Goal: Navigation & Orientation: Find specific page/section

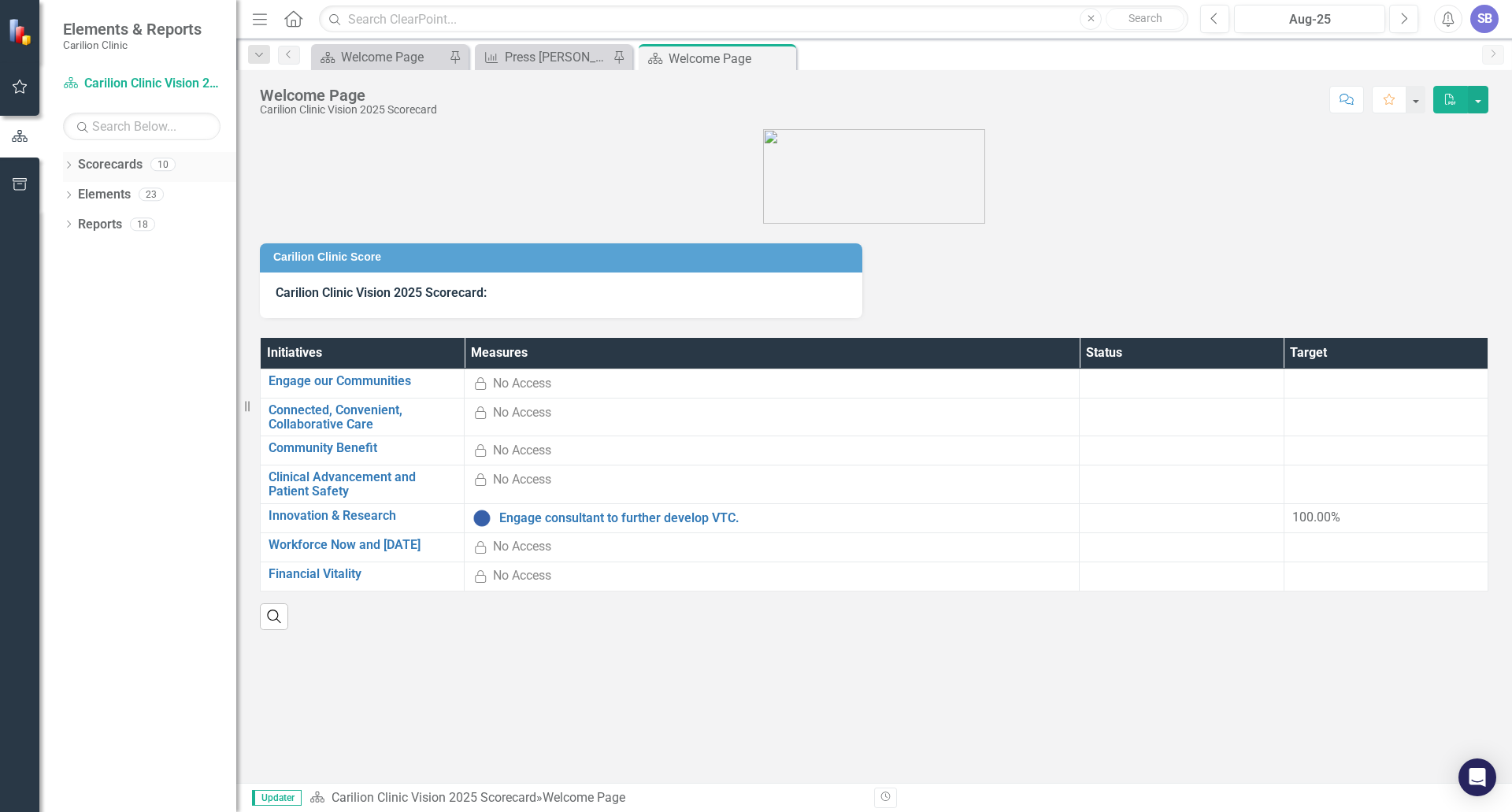
click at [68, 159] on div "Dropdown Scorecards 10" at bounding box center [150, 167] width 174 height 30
click at [68, 164] on icon "Dropdown" at bounding box center [68, 166] width 11 height 9
click at [77, 192] on icon at bounding box center [77, 193] width 4 height 8
click at [92, 282] on icon "Dropdown" at bounding box center [92, 283] width 12 height 10
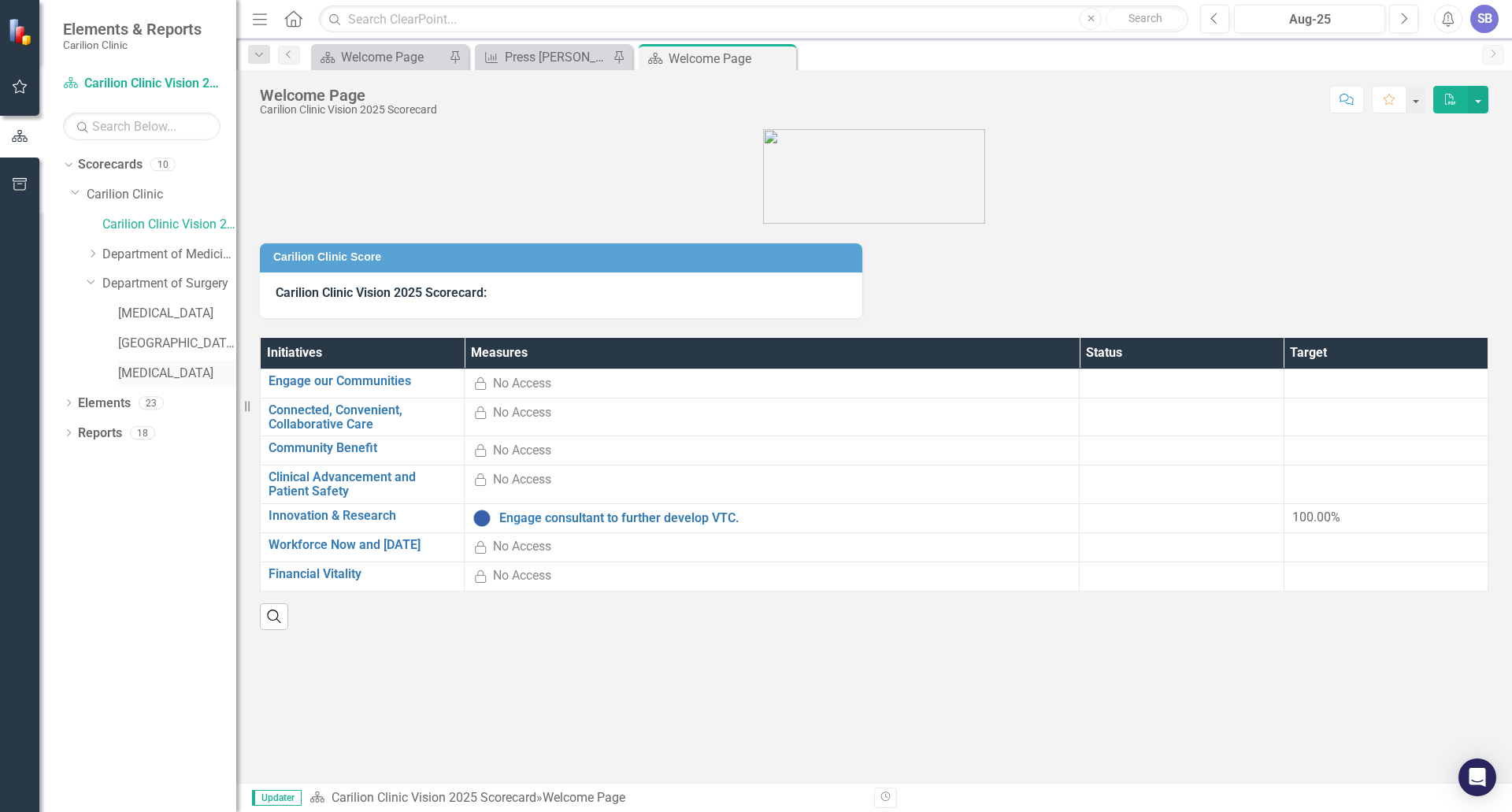
click at [164, 371] on link "[MEDICAL_DATA]" at bounding box center [177, 373] width 118 height 18
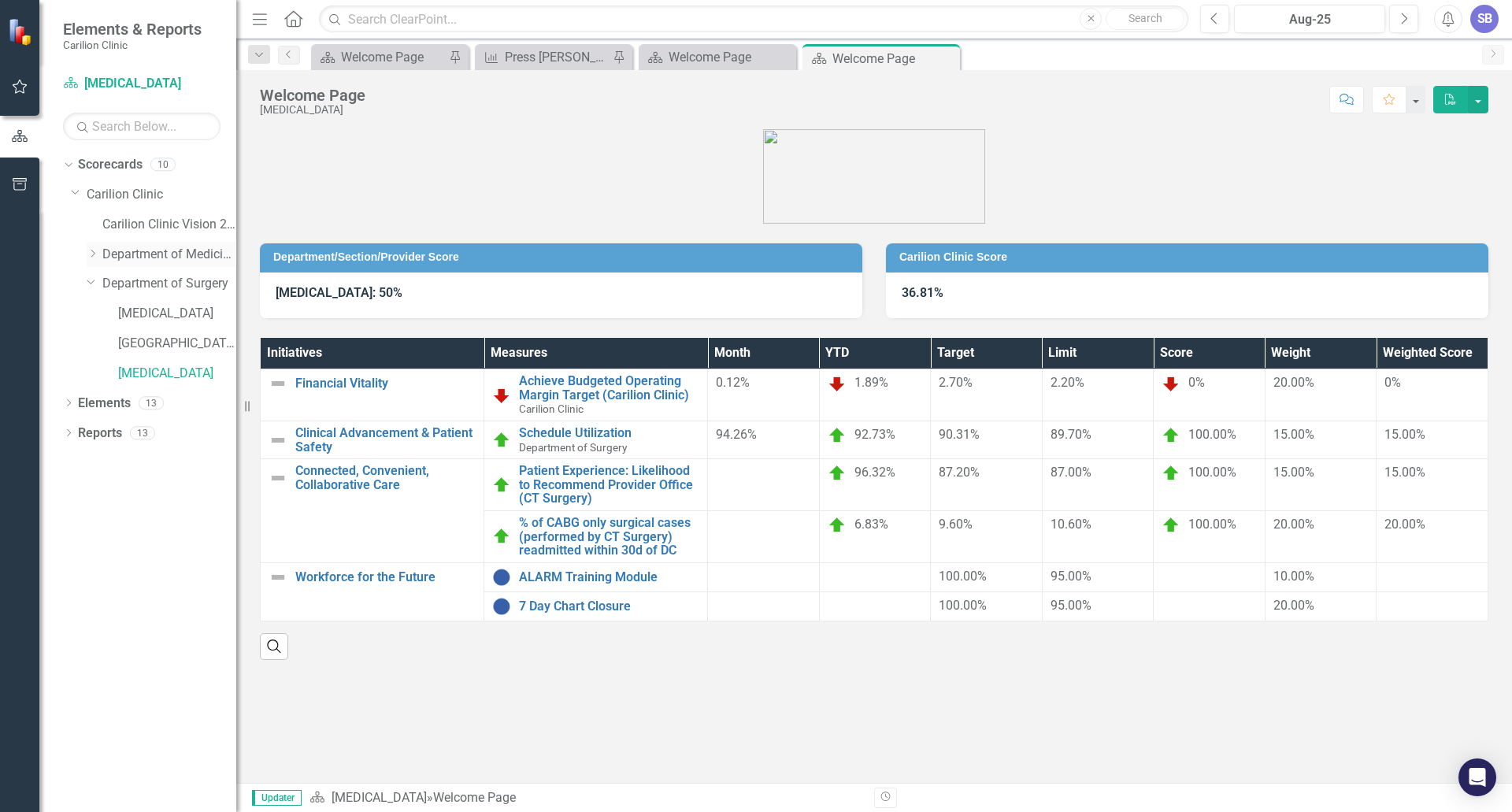
click at [96, 256] on icon "Dropdown" at bounding box center [92, 254] width 12 height 10
click at [135, 281] on link "Cardiology" at bounding box center [177, 283] width 118 height 18
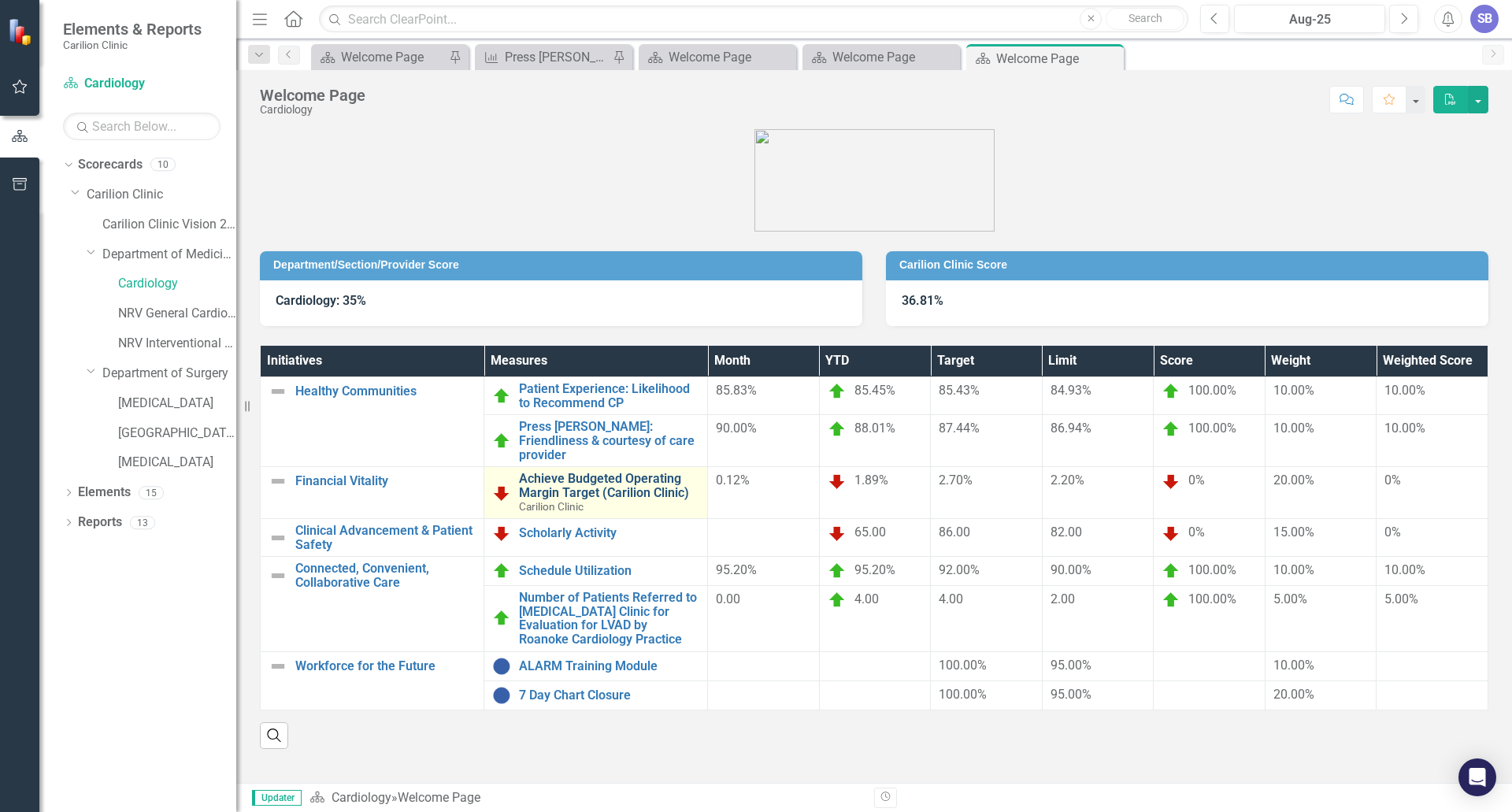
click at [588, 472] on link "Achieve Budgeted Operating Margin Target (Carilion Clinic)" at bounding box center [609, 486] width 181 height 28
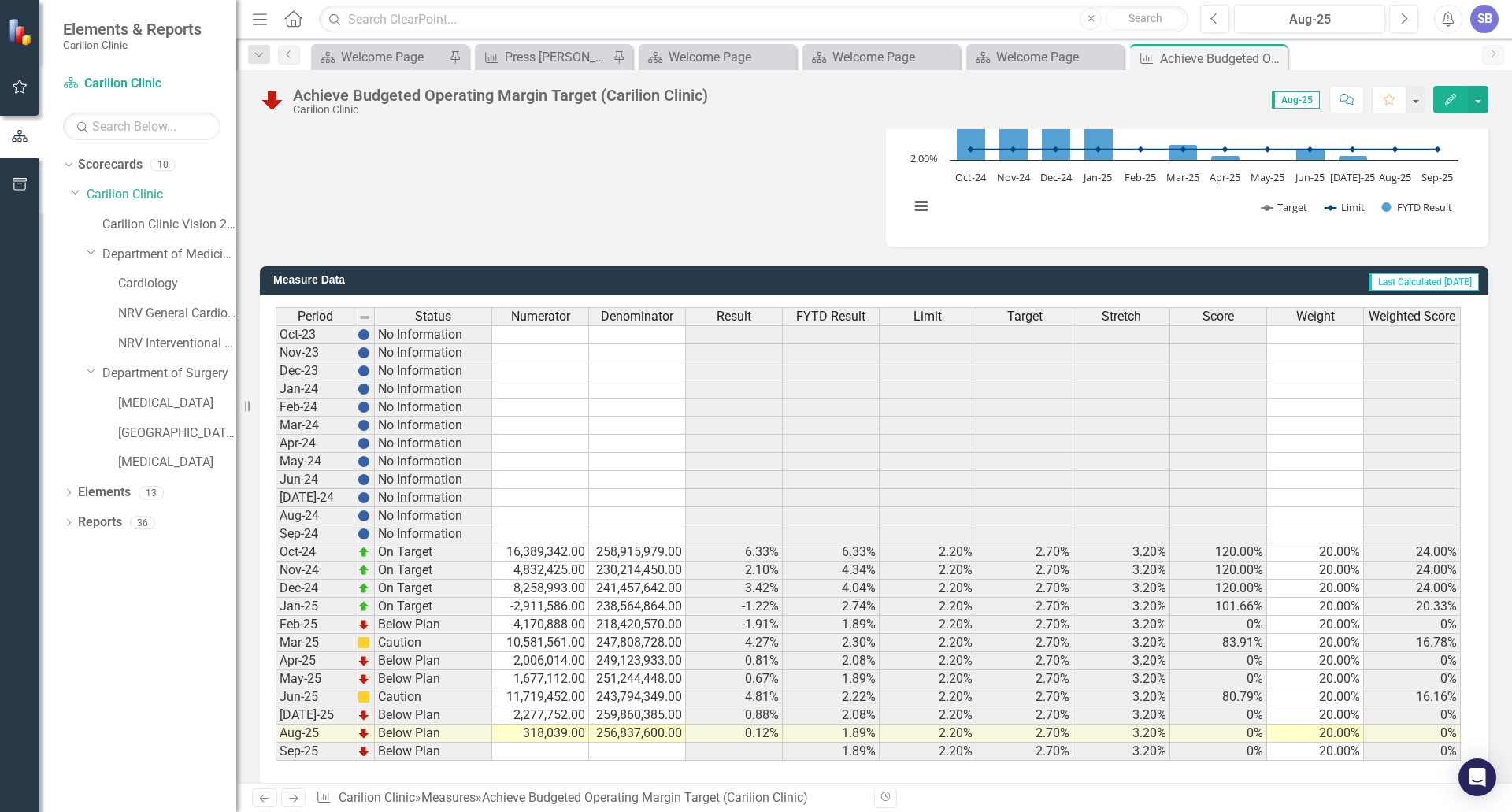
scroll to position [288, 0]
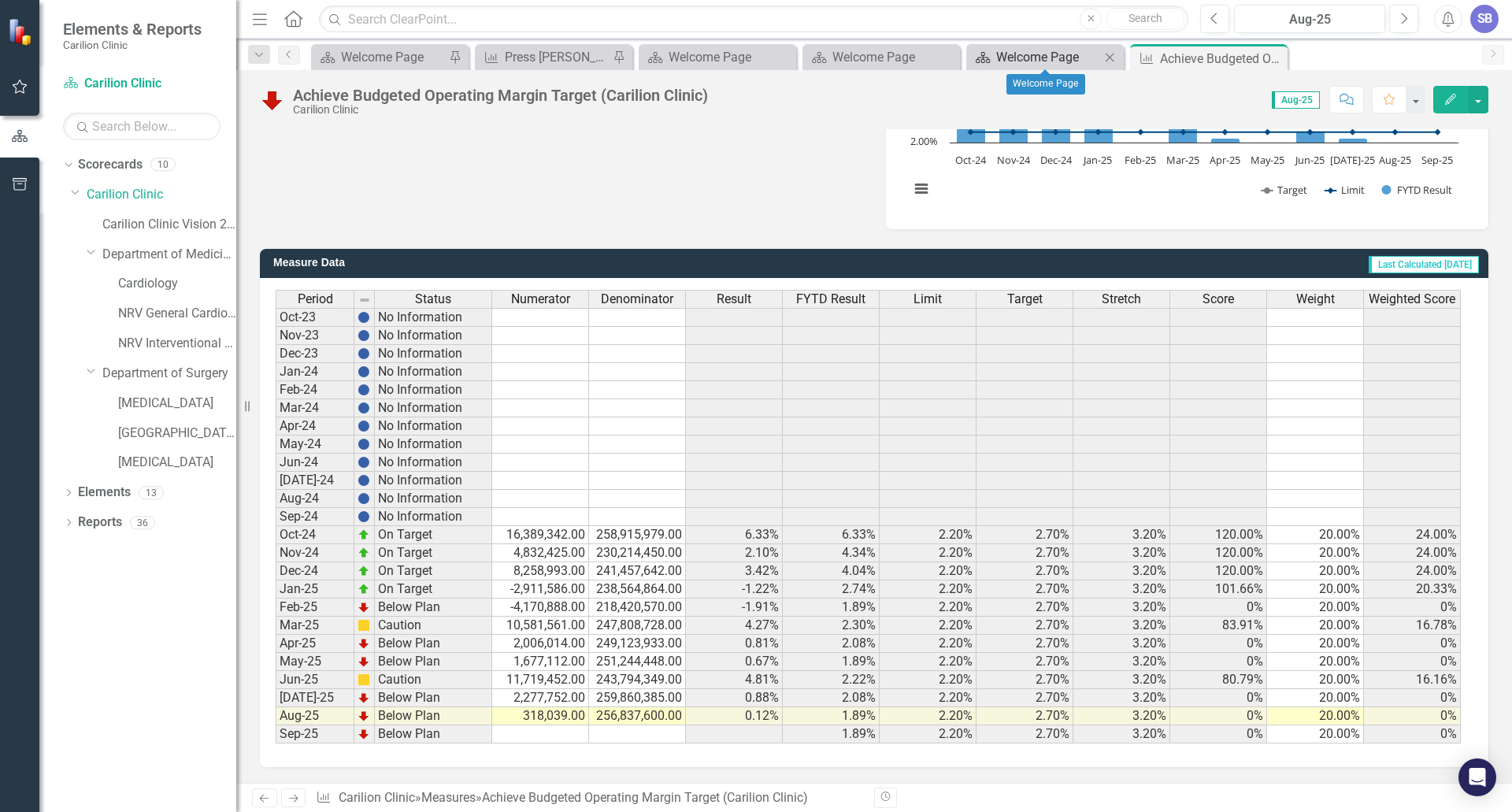
click at [1014, 61] on div "Welcome Page" at bounding box center [1048, 57] width 104 height 20
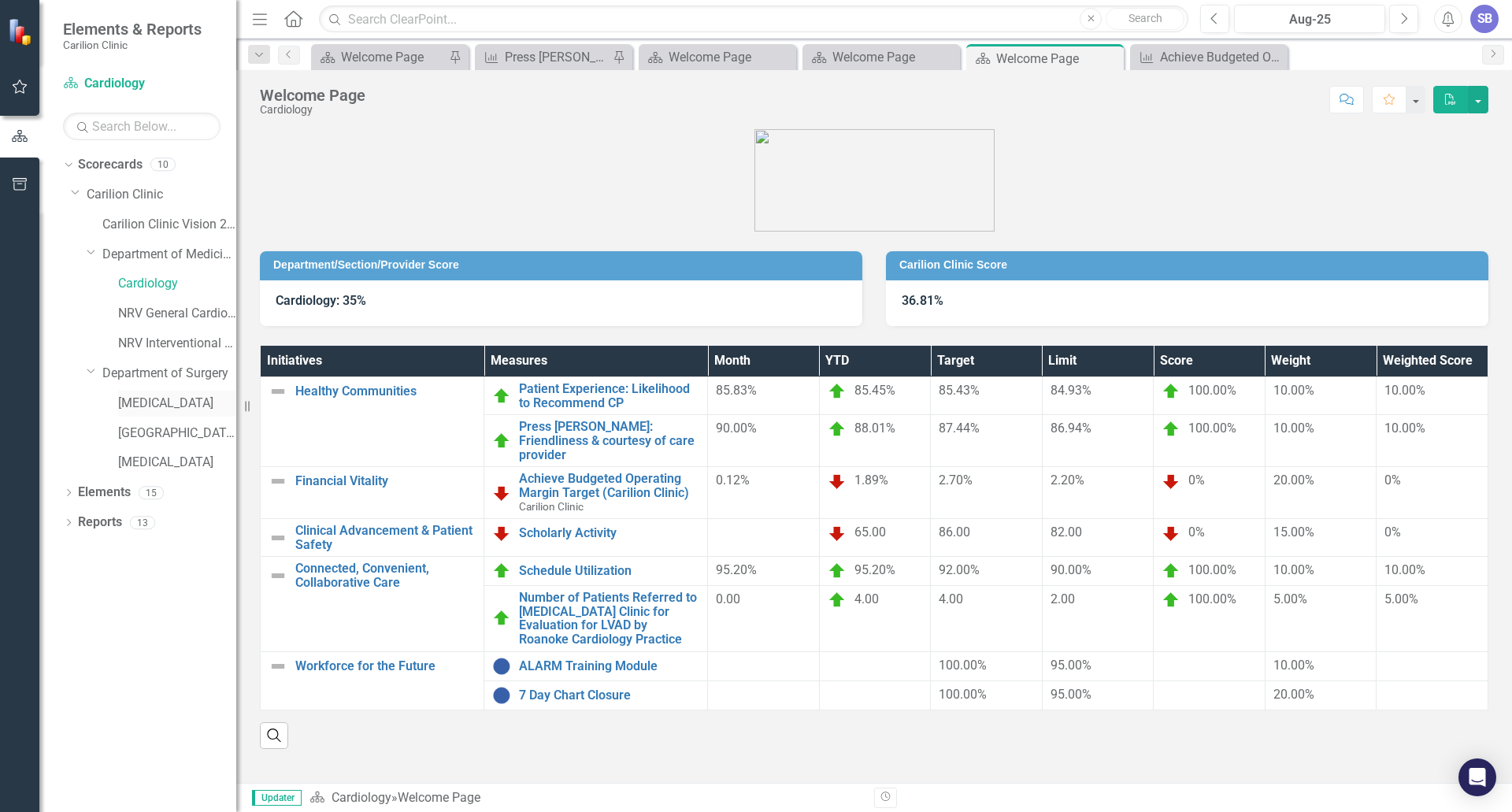
click at [156, 400] on link "[MEDICAL_DATA]" at bounding box center [177, 404] width 118 height 18
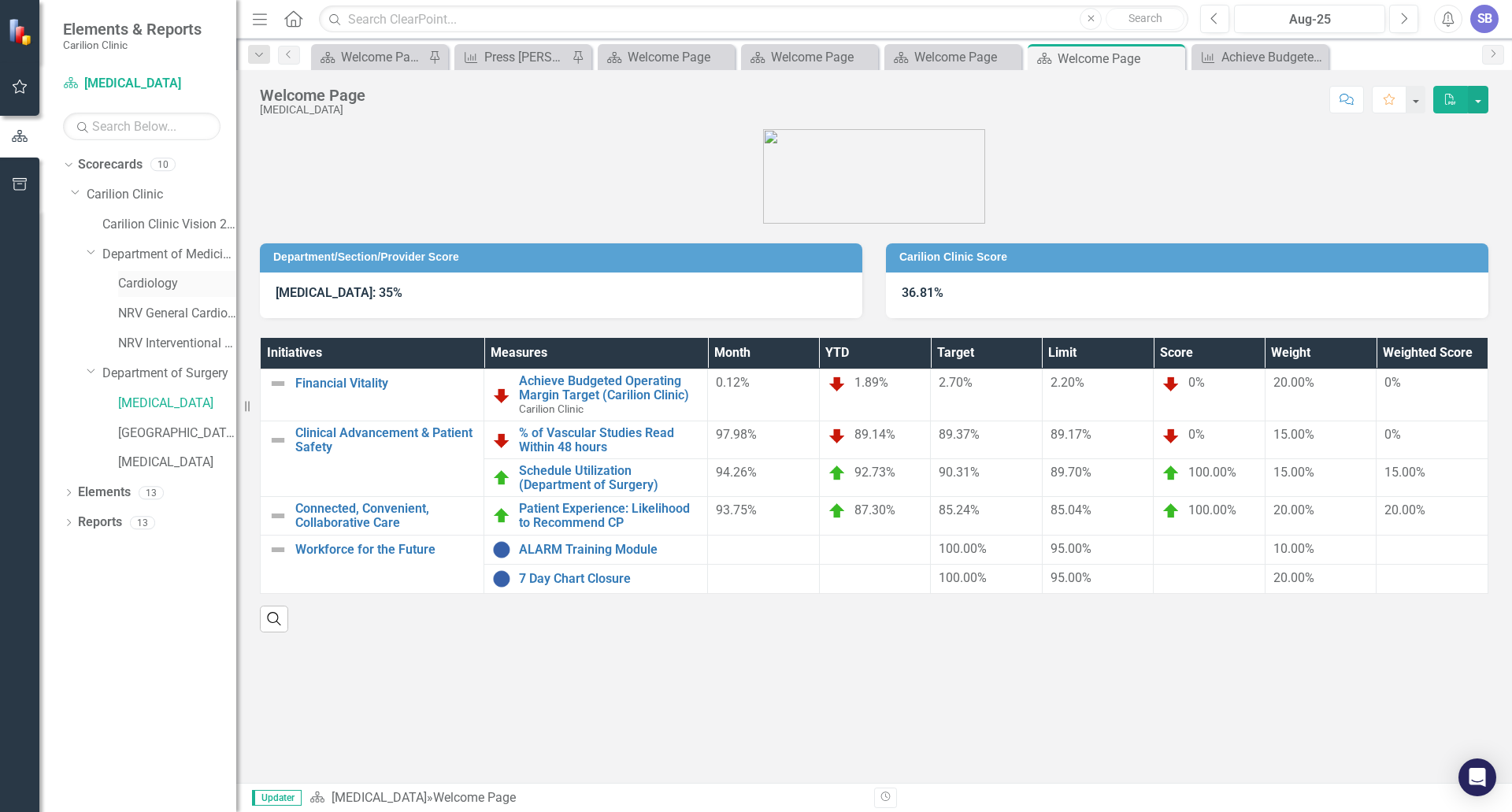
click at [148, 281] on link "Cardiology" at bounding box center [177, 283] width 118 height 18
